Goal: Information Seeking & Learning: Find specific fact

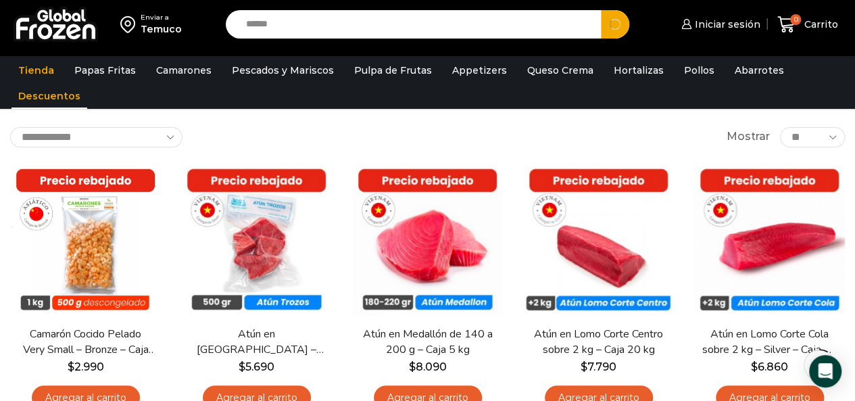
click at [601, 10] on button "Search" at bounding box center [615, 24] width 28 height 28
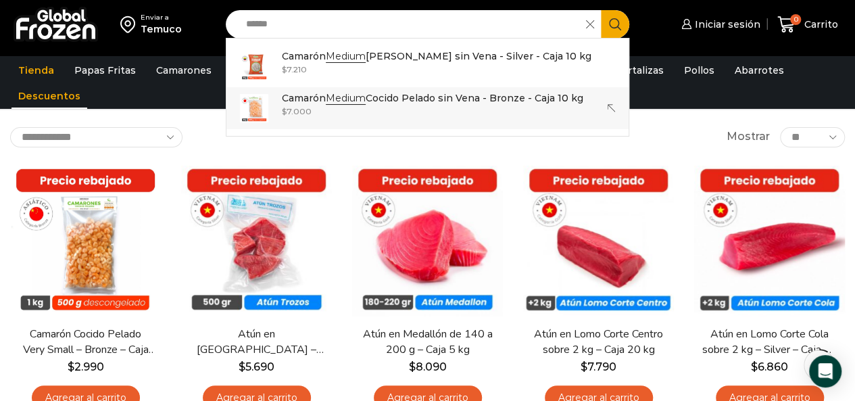
click at [369, 101] on p "Camarón Medium Cocido Pelado sin Vena - Bronze - Caja 10 kg" at bounding box center [432, 98] width 301 height 15
type input "**********"
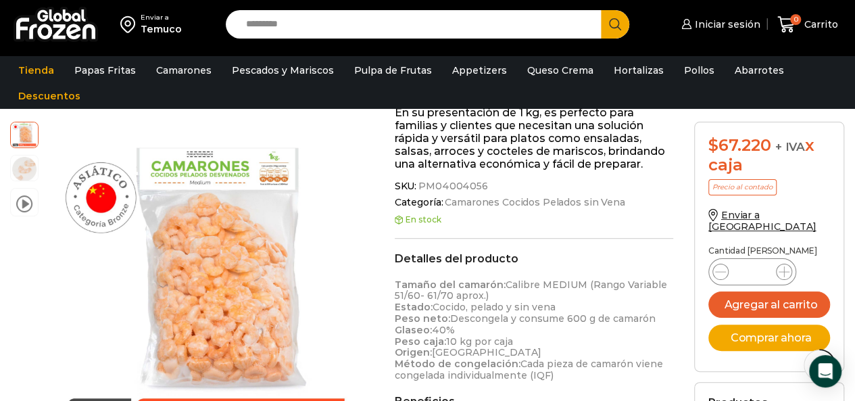
scroll to position [338, 0]
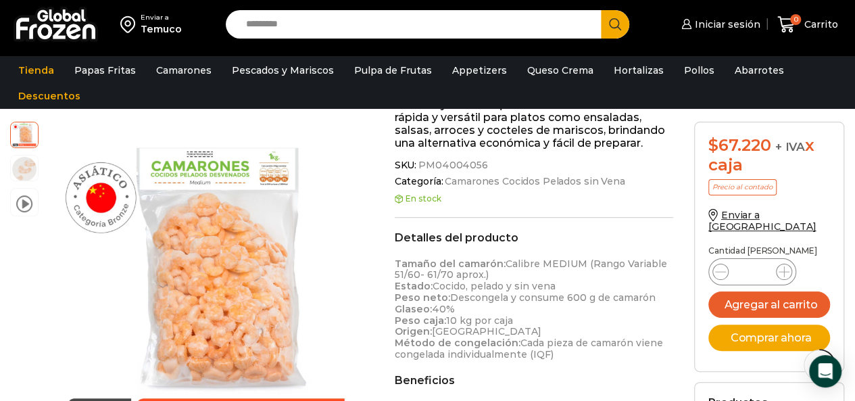
click at [397, 21] on input "Search input" at bounding box center [416, 24] width 355 height 28
click at [601, 10] on button "Search" at bounding box center [615, 24] width 28 height 28
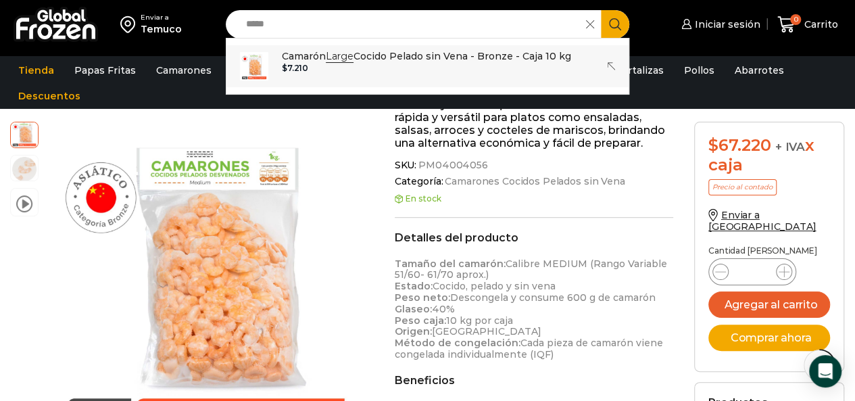
click at [397, 63] on p "Camarón Large Cocido Pelado sin Vena - Bronze - Caja 10 kg" at bounding box center [426, 56] width 289 height 15
type input "**********"
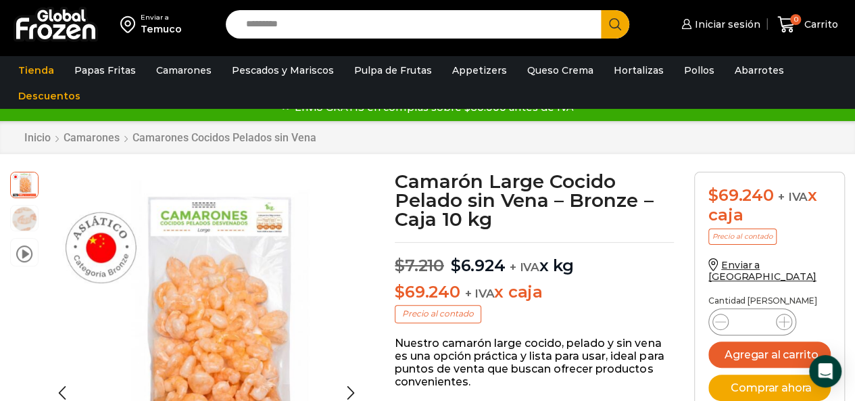
scroll to position [1, 0]
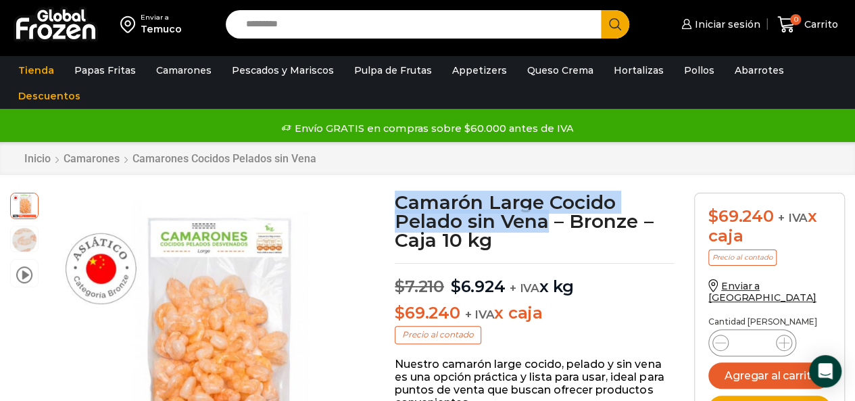
drag, startPoint x: 399, startPoint y: 198, endPoint x: 549, endPoint y: 224, distance: 152.8
click at [549, 224] on h1 "Camarón Large Cocido Pelado sin Vena – Bronze – Caja 10 kg" at bounding box center [534, 221] width 279 height 57
copy h1 "Camarón Large Cocido Pelado sin Vena"
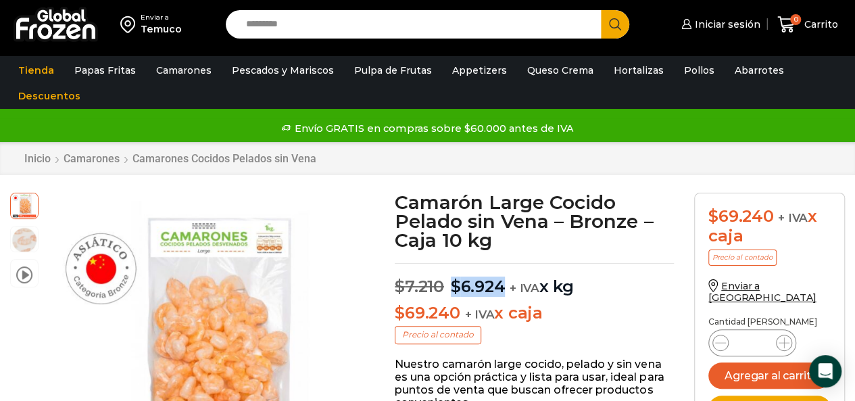
drag, startPoint x: 451, startPoint y: 287, endPoint x: 503, endPoint y: 288, distance: 51.4
click at [503, 288] on bdi "$ 6.924" at bounding box center [478, 286] width 55 height 20
copy bdi "$ 6.924"
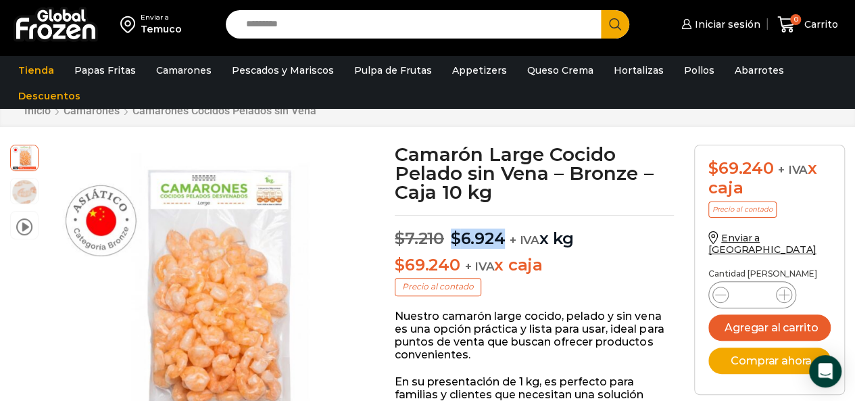
scroll to position [68, 0]
